Goal: Navigation & Orientation: Understand site structure

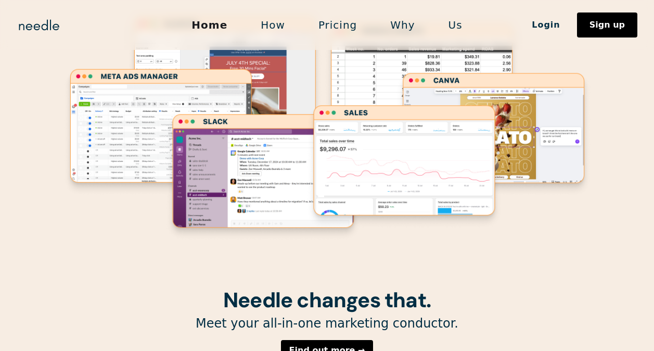
scroll to position [104, 0]
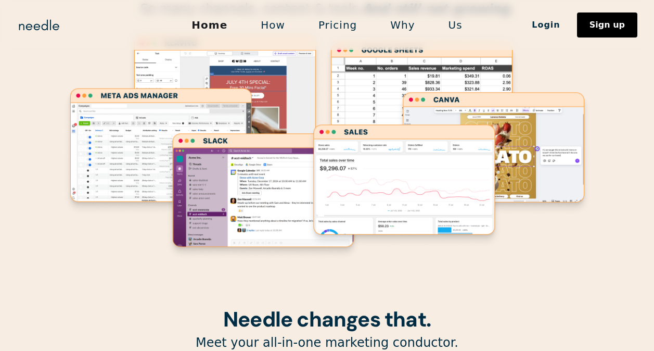
click at [402, 28] on link "Why" at bounding box center [402, 25] width 58 height 22
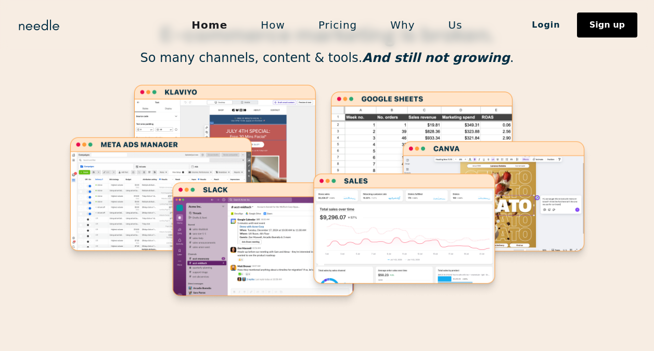
scroll to position [52, 0]
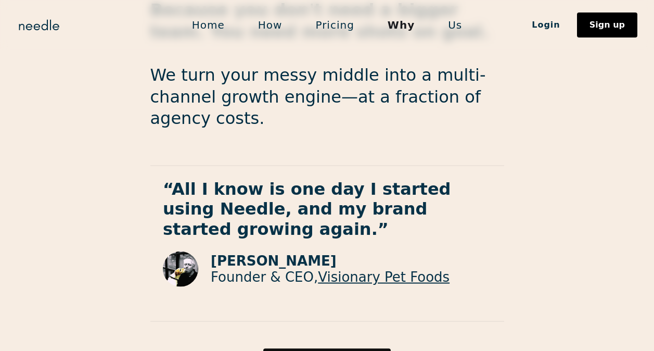
scroll to position [1814, 0]
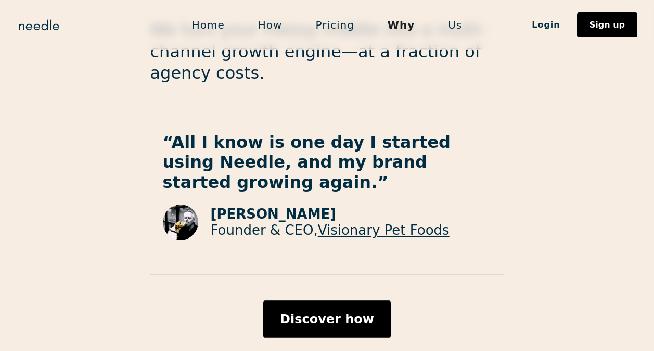
click at [454, 30] on link "Us" at bounding box center [454, 25] width 47 height 22
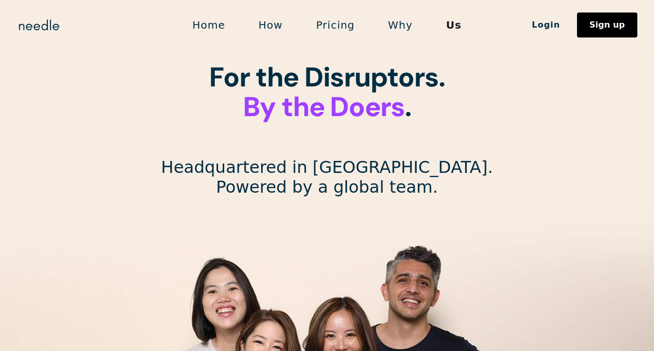
click at [216, 31] on link "Home" at bounding box center [209, 25] width 66 height 22
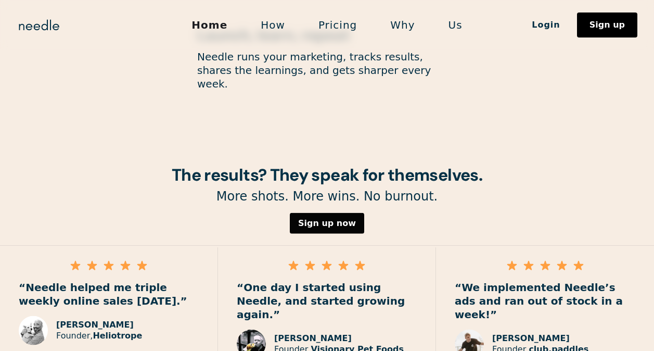
scroll to position [1559, 0]
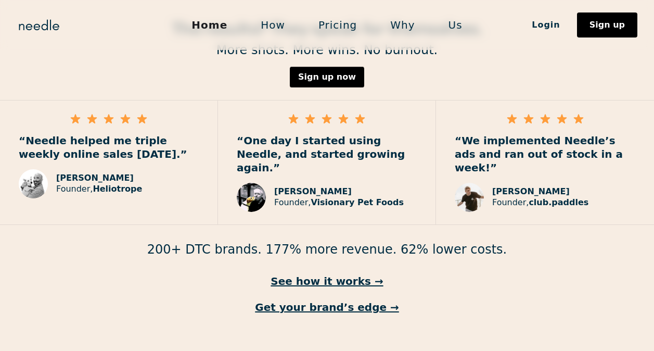
click at [282, 28] on link "How" at bounding box center [273, 25] width 58 height 22
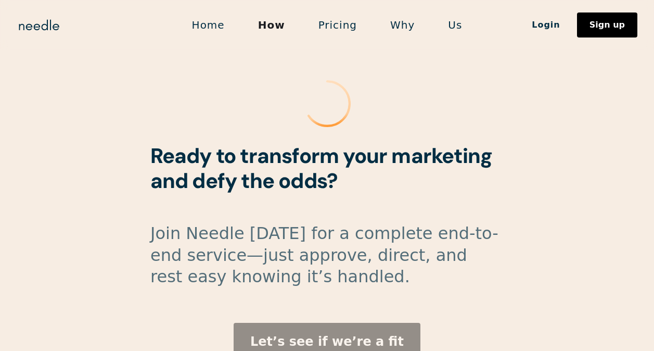
scroll to position [2873, 0]
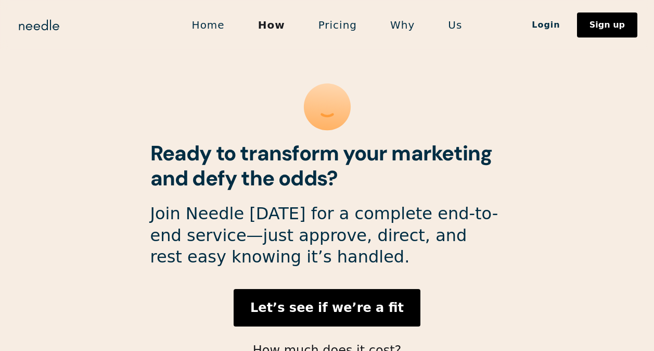
click at [451, 25] on link "Us" at bounding box center [454, 25] width 47 height 22
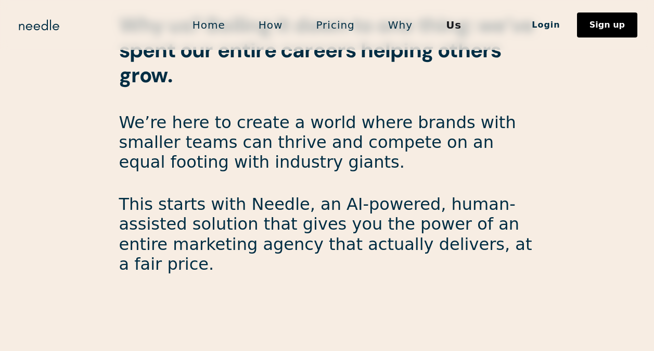
scroll to position [468, 0]
